Goal: Transaction & Acquisition: Subscribe to service/newsletter

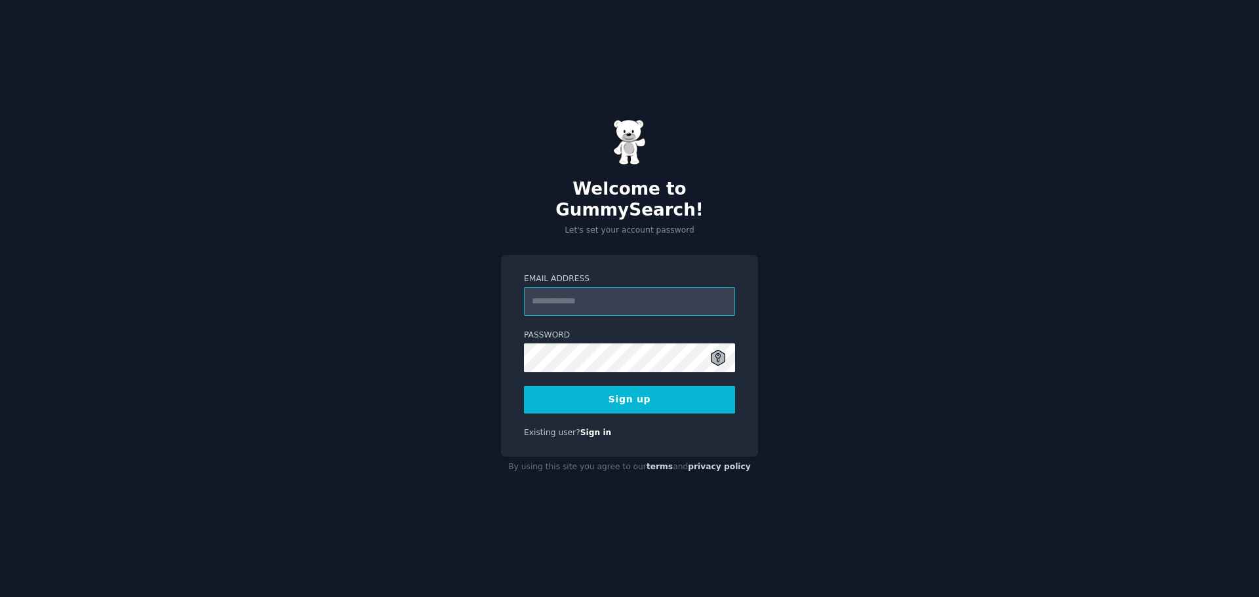
click at [637, 295] on input "Email Address" at bounding box center [629, 301] width 211 height 29
click at [689, 296] on input "Email Address" at bounding box center [629, 301] width 211 height 29
click at [765, 342] on div "Welcome to GummySearch! Let's set your account password Email Address Password …" at bounding box center [629, 298] width 1259 height 597
click at [565, 287] on input "Email Address" at bounding box center [629, 301] width 211 height 29
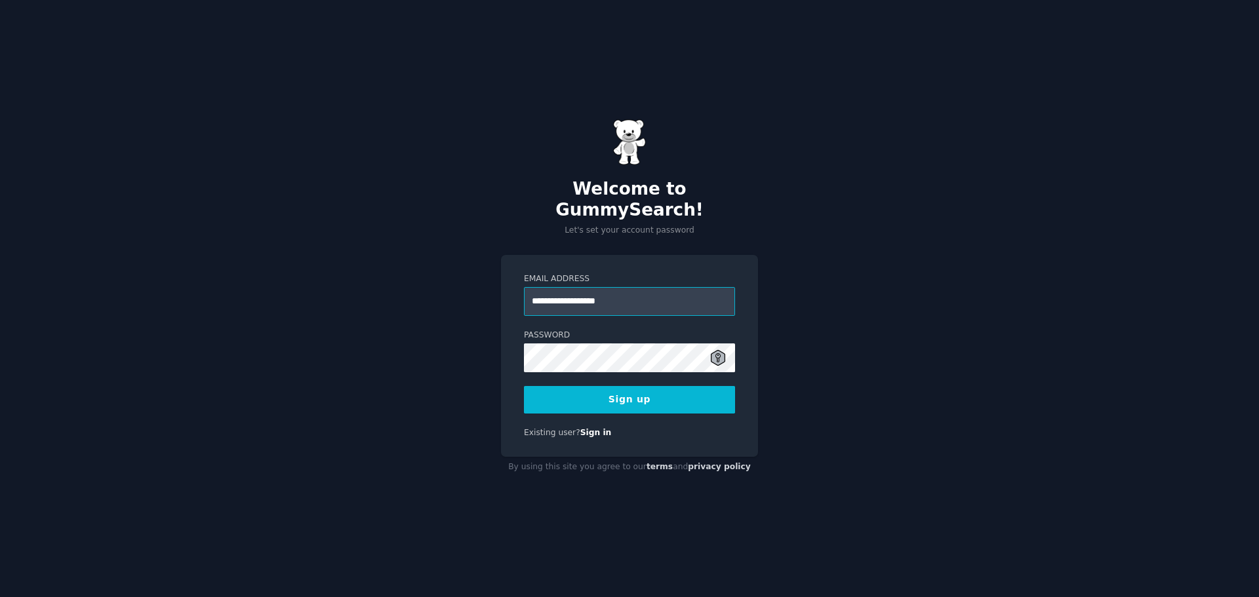
type input "**********"
click at [524, 386] on button "Sign up" at bounding box center [629, 400] width 211 height 28
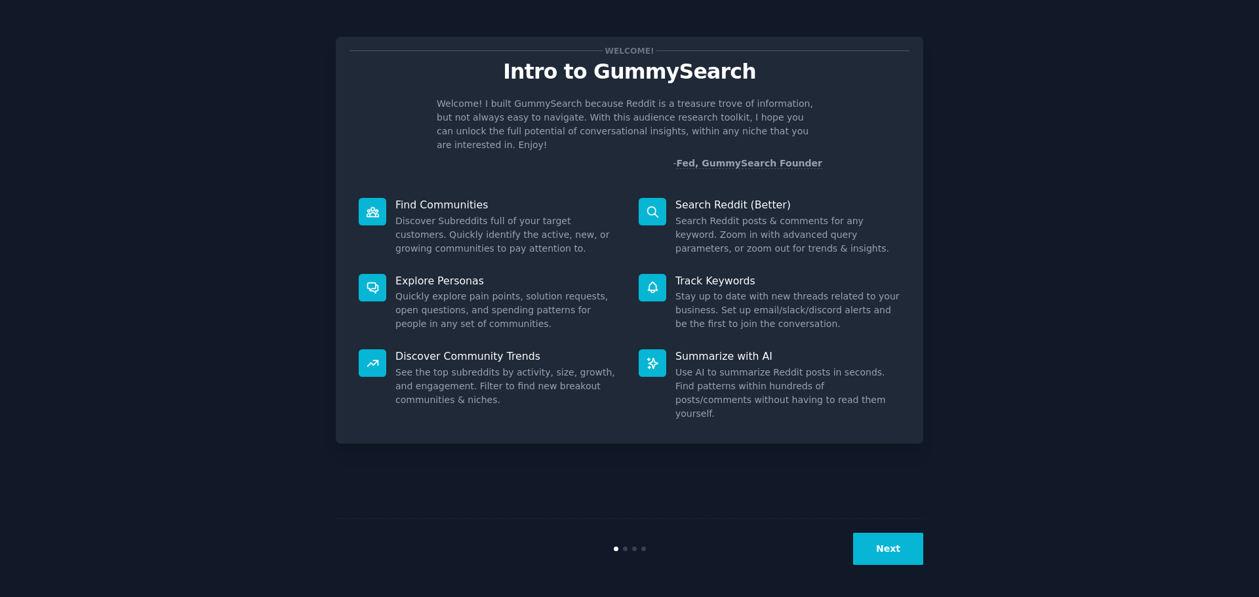
click at [902, 549] on button "Next" at bounding box center [888, 549] width 70 height 32
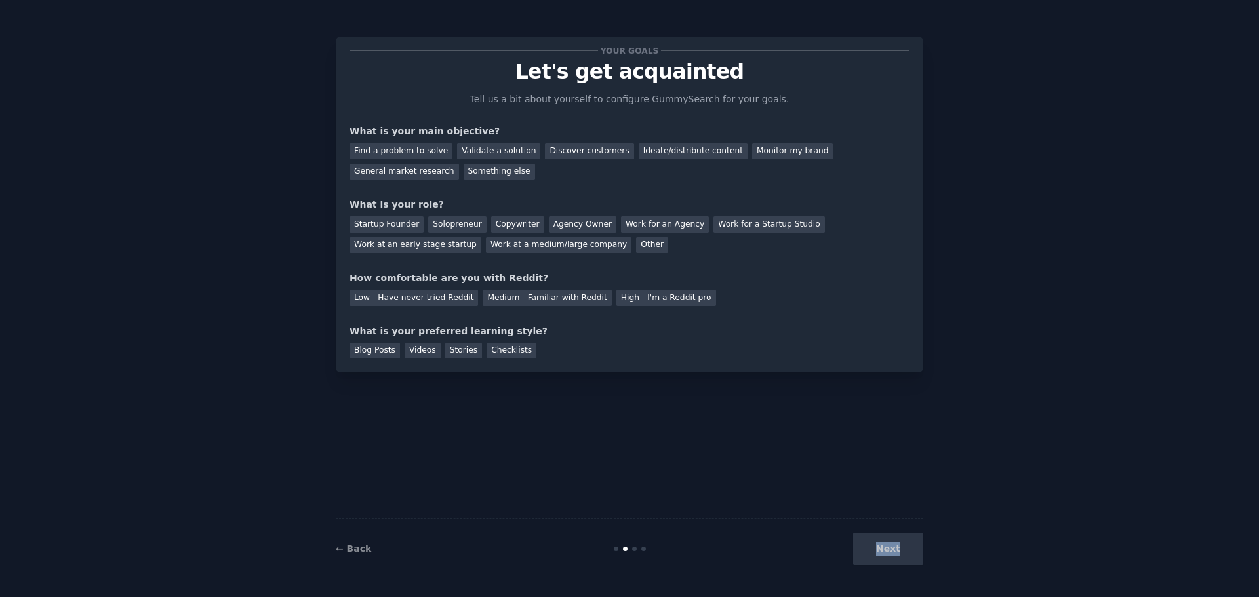
click at [902, 549] on div "Next" at bounding box center [825, 549] width 196 height 32
click at [411, 152] on div "Find a problem to solve" at bounding box center [401, 151] width 103 height 16
click at [394, 226] on div "Startup Founder" at bounding box center [387, 224] width 74 height 16
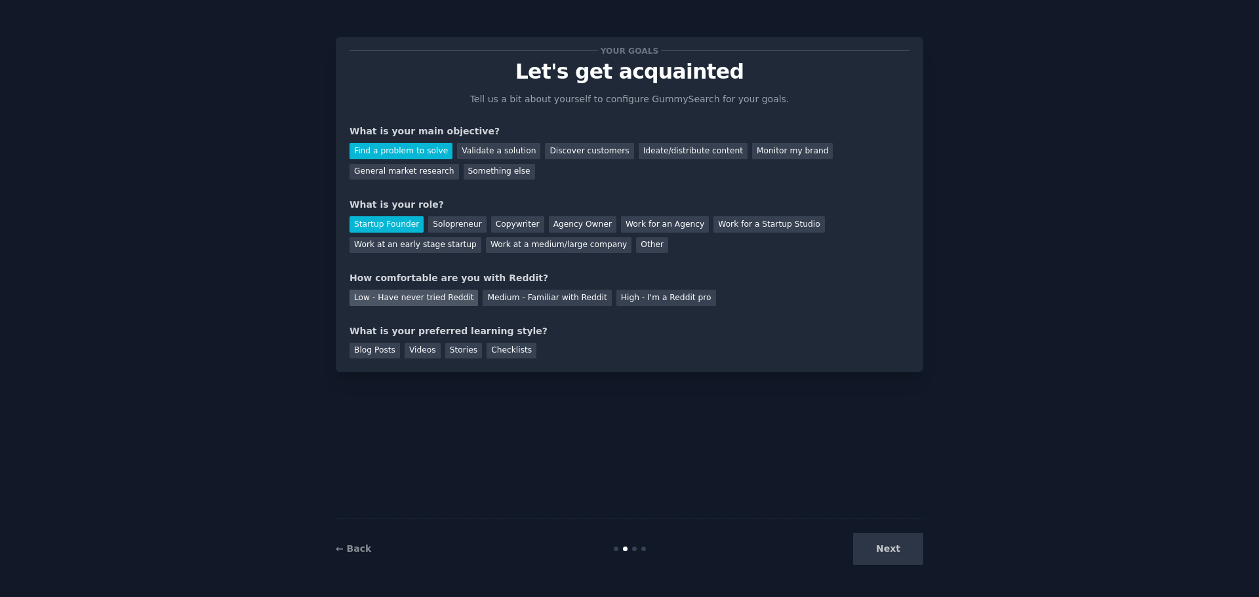
click at [395, 298] on div "Low - Have never tried Reddit" at bounding box center [414, 298] width 129 height 16
click at [383, 353] on div "Blog Posts" at bounding box center [375, 351] width 50 height 16
click at [883, 552] on button "Next" at bounding box center [888, 549] width 70 height 32
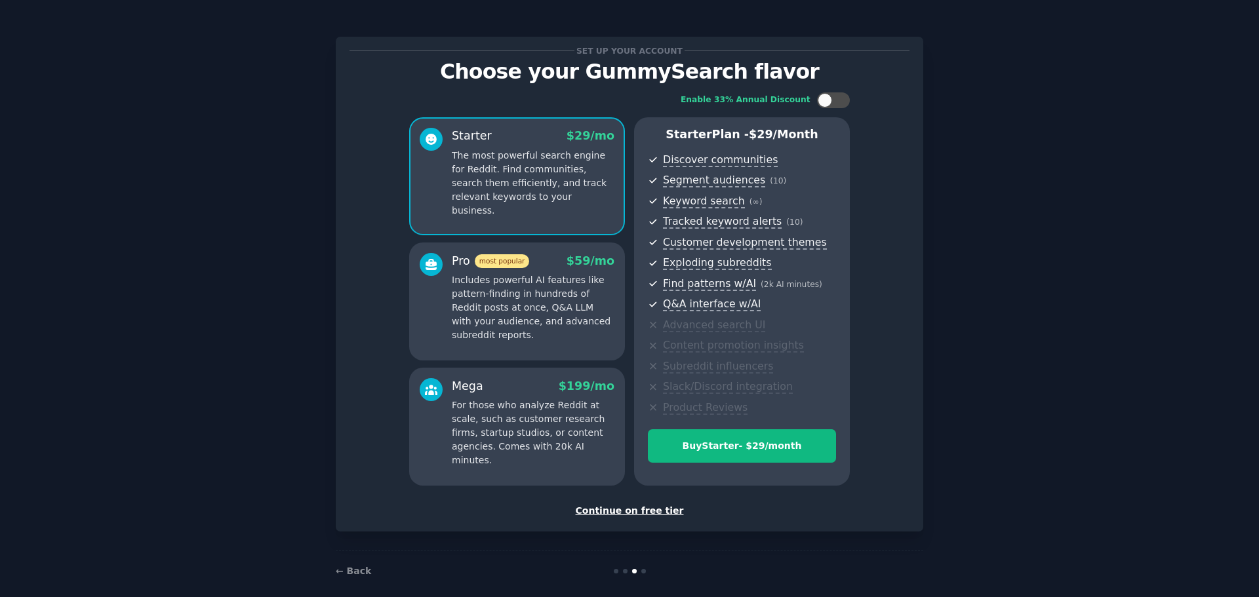
click at [638, 510] on div "Continue on free tier" at bounding box center [630, 511] width 560 height 14
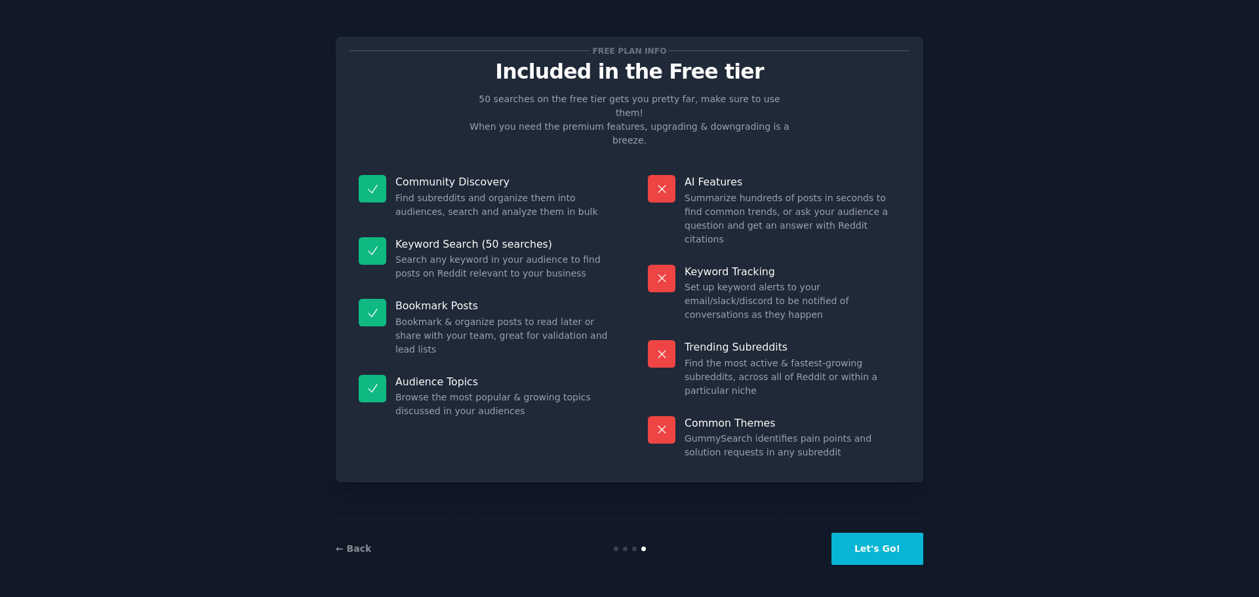
click at [870, 552] on button "Let's Go!" at bounding box center [877, 549] width 92 height 32
